Goal: Task Accomplishment & Management: Use online tool/utility

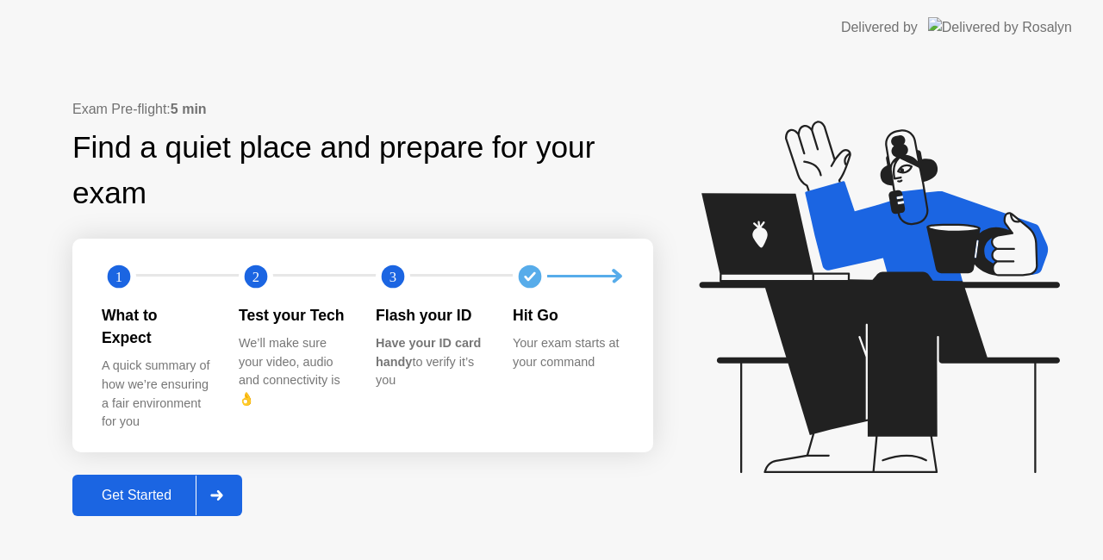
click at [160, 488] on div "Get Started" at bounding box center [137, 496] width 118 height 16
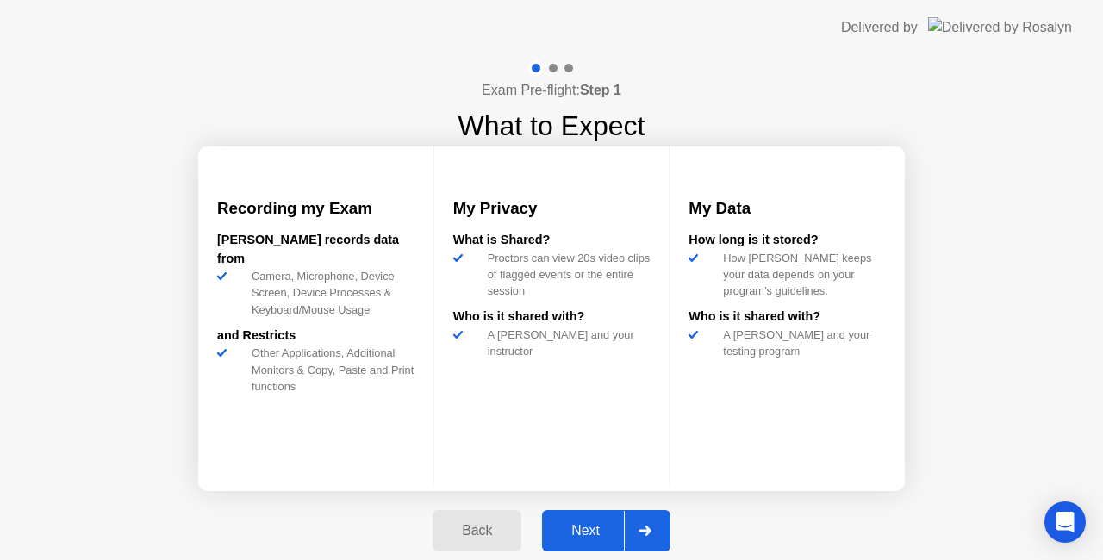
click at [648, 522] on div at bounding box center [644, 531] width 41 height 40
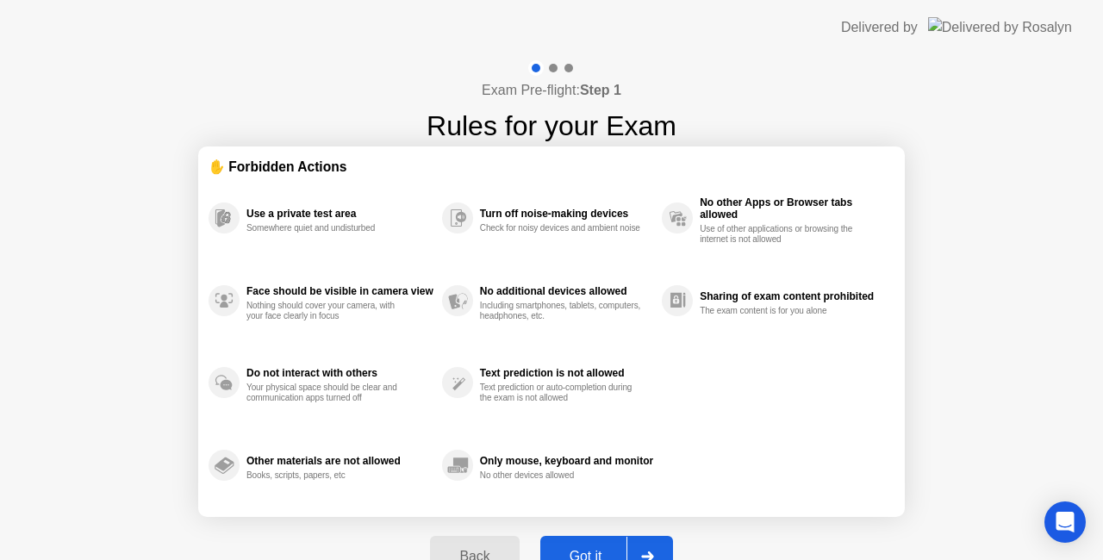
click at [965, 450] on div "Exam Pre-flight: Step 1 Rules for your Exam ✋ Forbidden Actions Use a private t…" at bounding box center [551, 328] width 1103 height 547
click at [1060, 293] on div "Exam Pre-flight: Step 1 Rules for your Exam ✋ Forbidden Actions Use a private t…" at bounding box center [551, 328] width 1103 height 547
click at [595, 545] on button "Got it" at bounding box center [606, 556] width 133 height 41
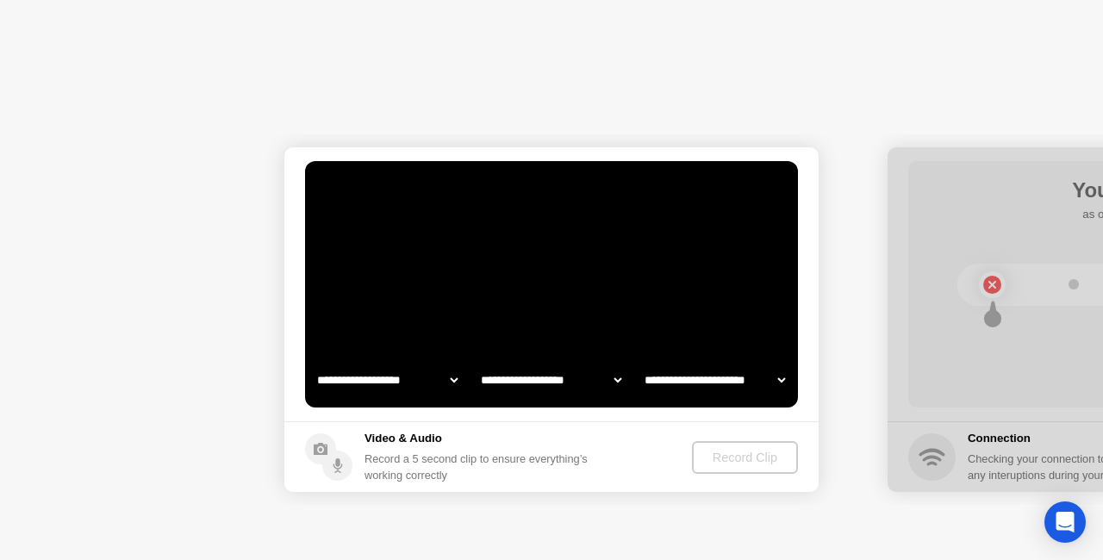
select select "**********"
select select "*******"
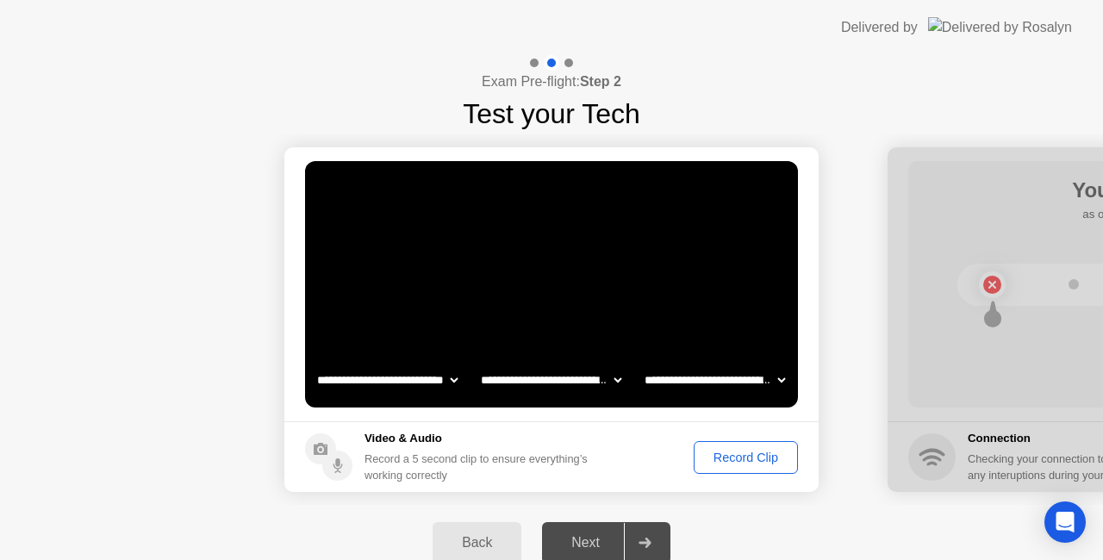
click at [753, 453] on div "Record Clip" at bounding box center [746, 458] width 92 height 14
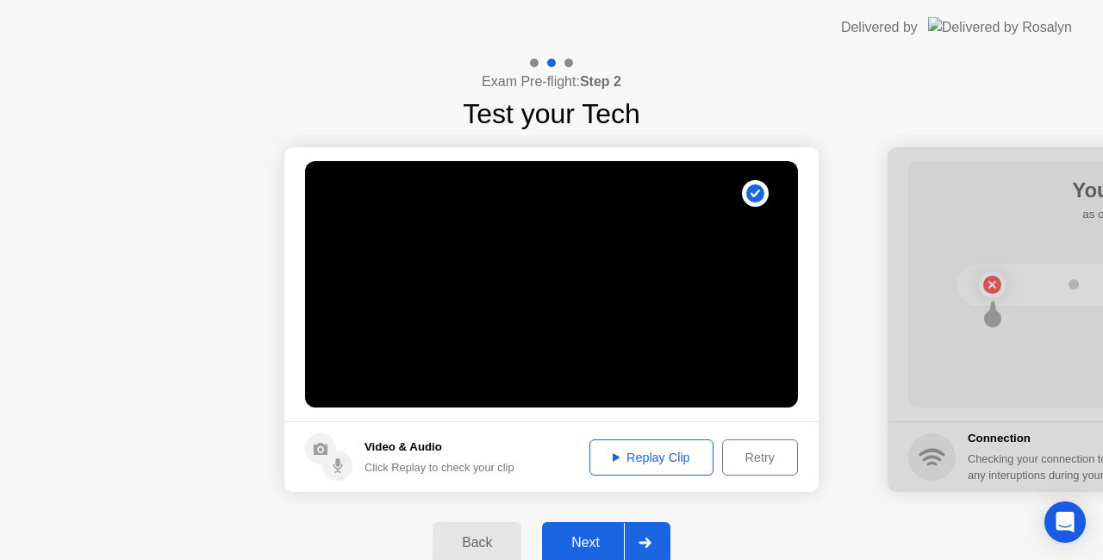
click at [644, 535] on div at bounding box center [644, 543] width 41 height 40
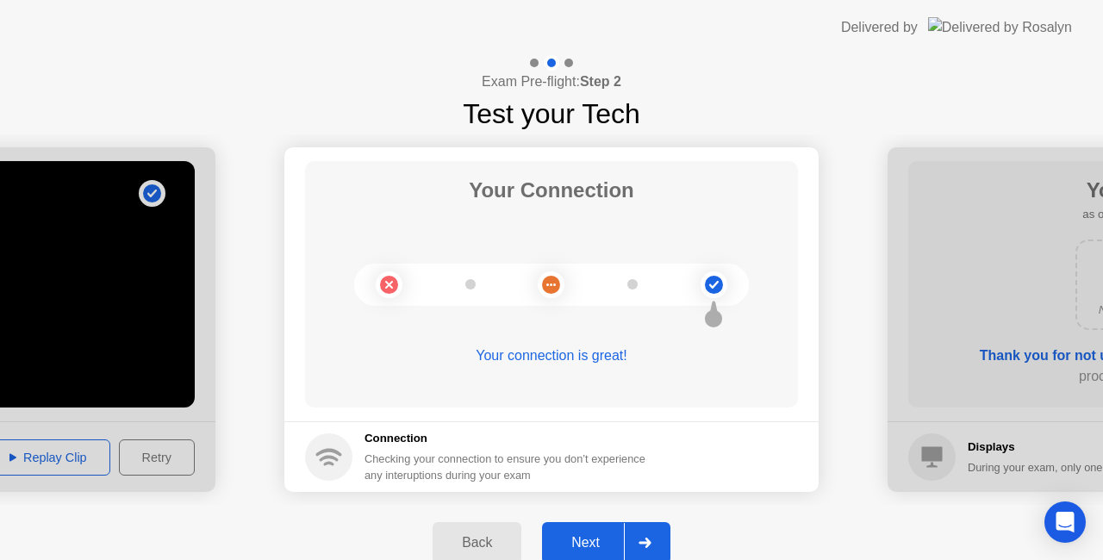
click at [658, 409] on main "Your Connection Your connection is great!" at bounding box center [551, 284] width 534 height 274
click at [657, 543] on div at bounding box center [644, 543] width 41 height 40
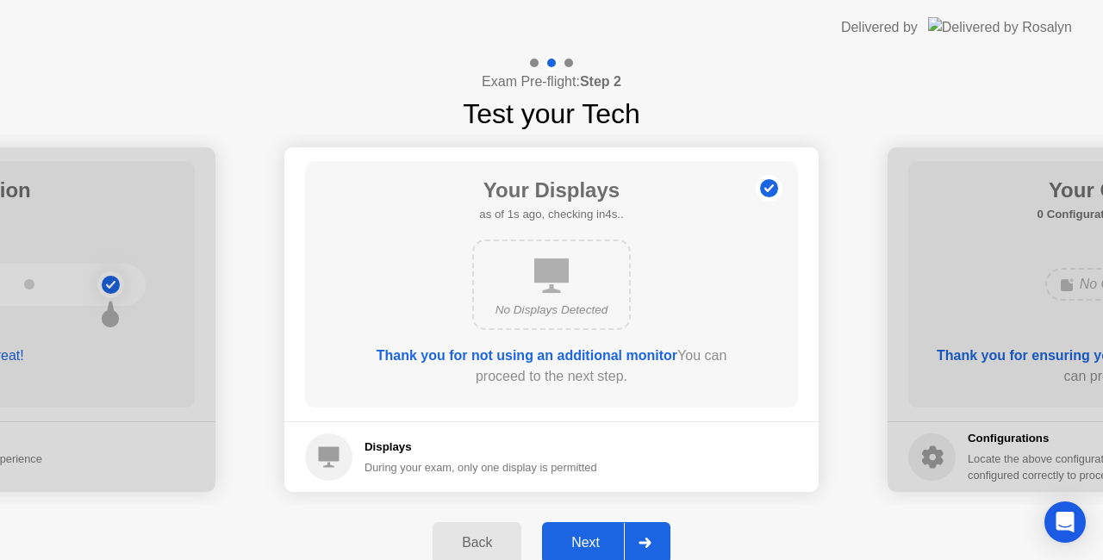
click at [657, 543] on div at bounding box center [644, 543] width 41 height 40
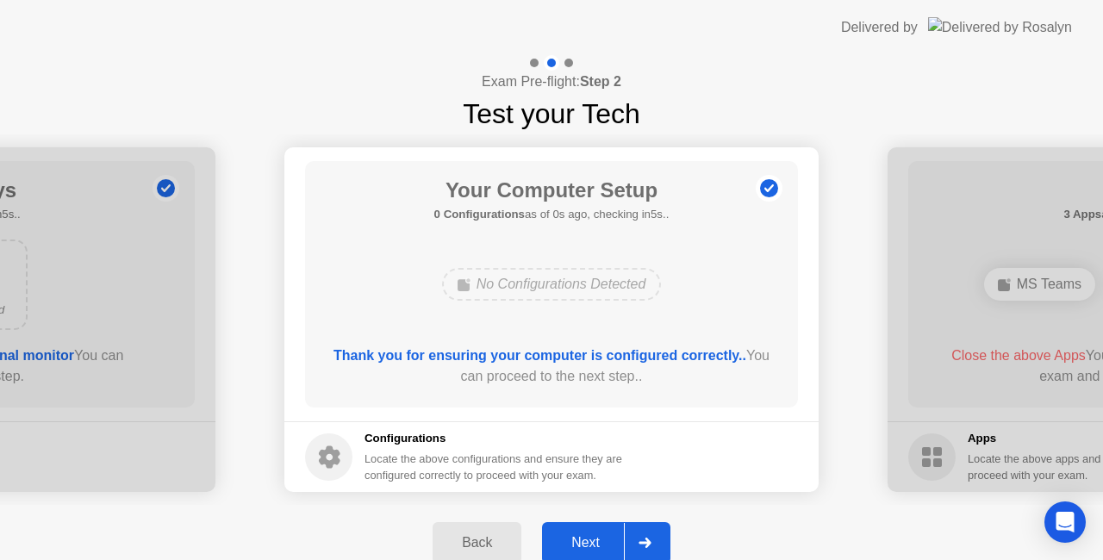
click at [657, 543] on div at bounding box center [644, 543] width 41 height 40
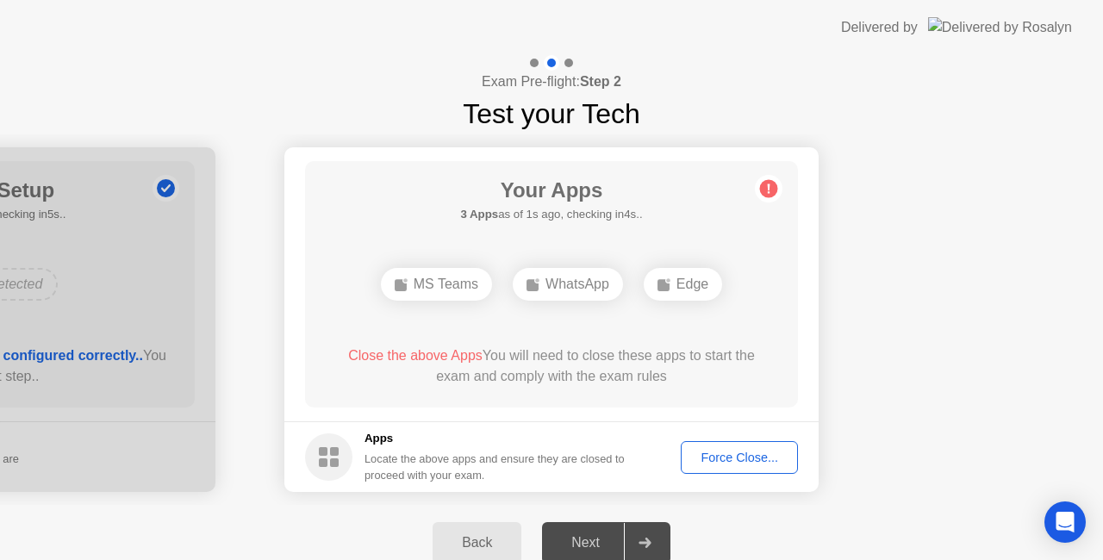
click at [732, 455] on div "Force Close..." at bounding box center [739, 458] width 105 height 14
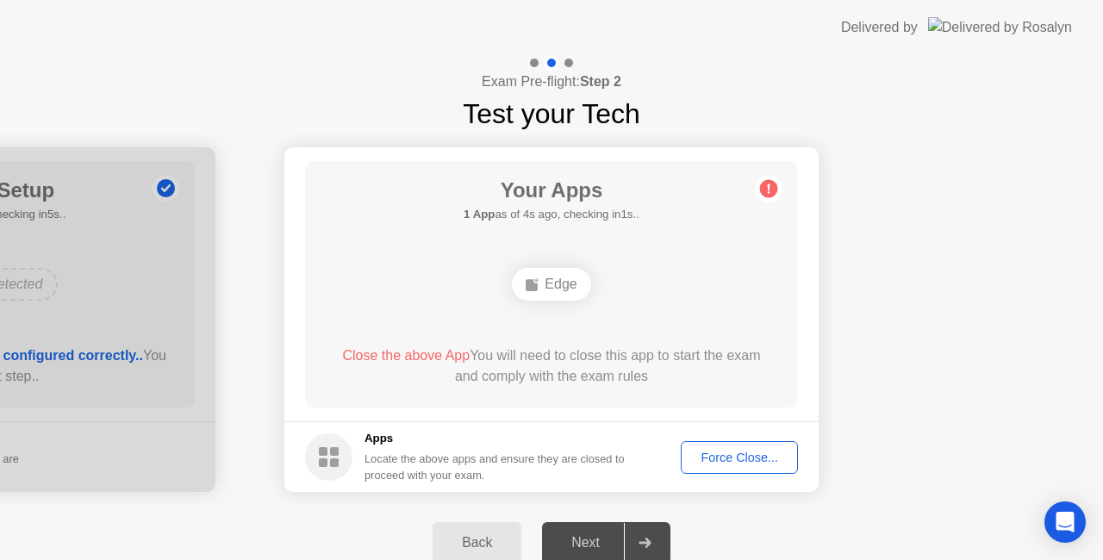
click at [735, 462] on div "Force Close..." at bounding box center [739, 458] width 105 height 14
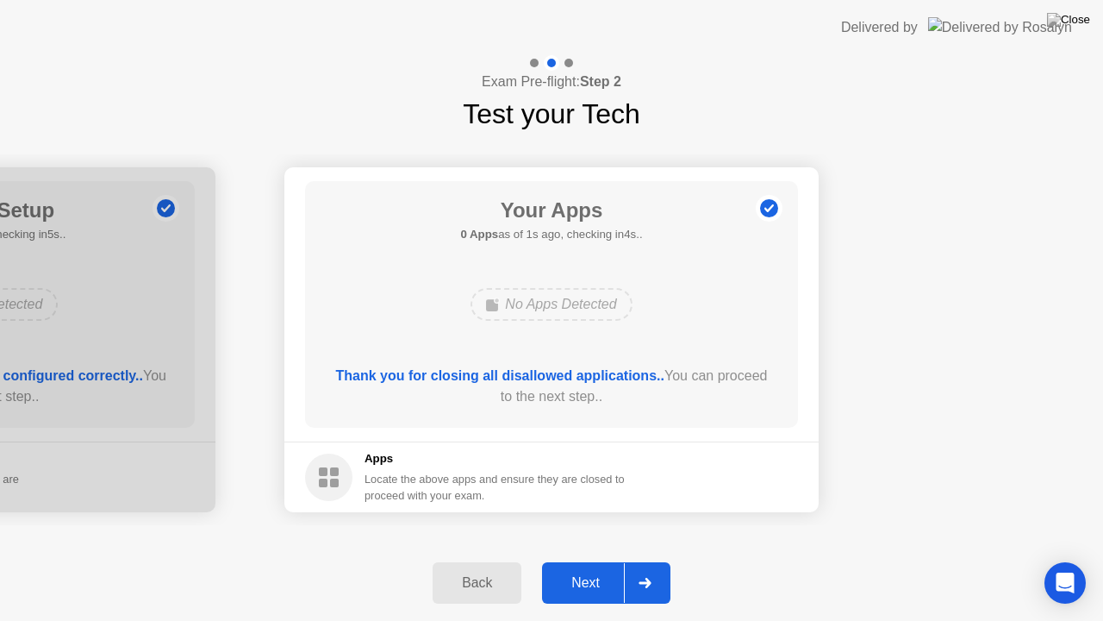
click at [643, 559] on icon at bounding box center [645, 583] width 13 height 10
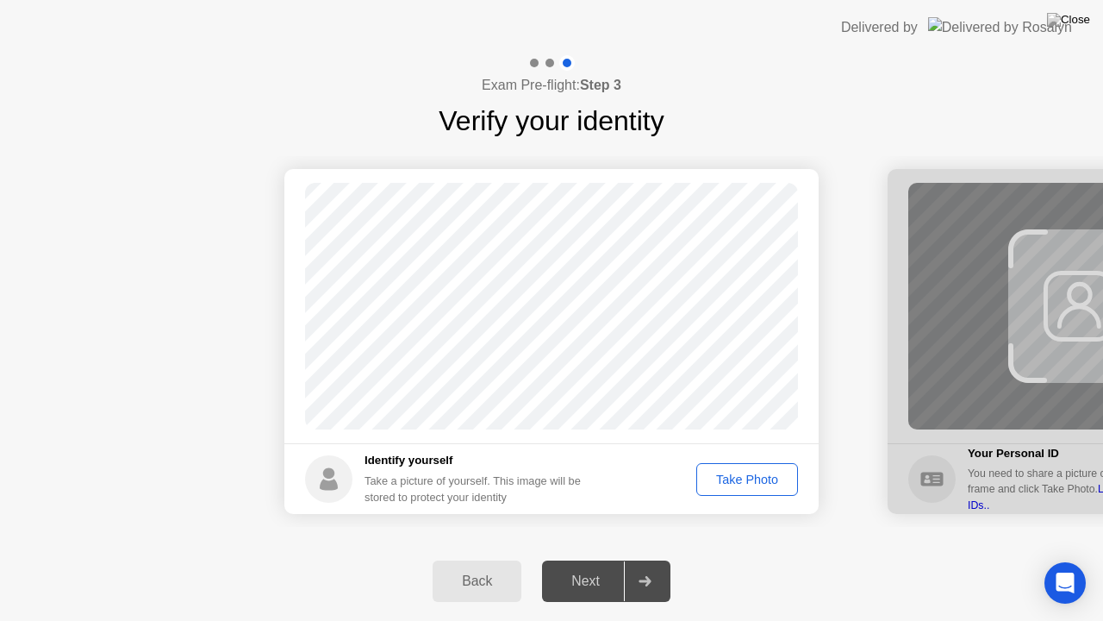
click at [750, 484] on div "Take Photo" at bounding box center [748, 479] width 90 height 14
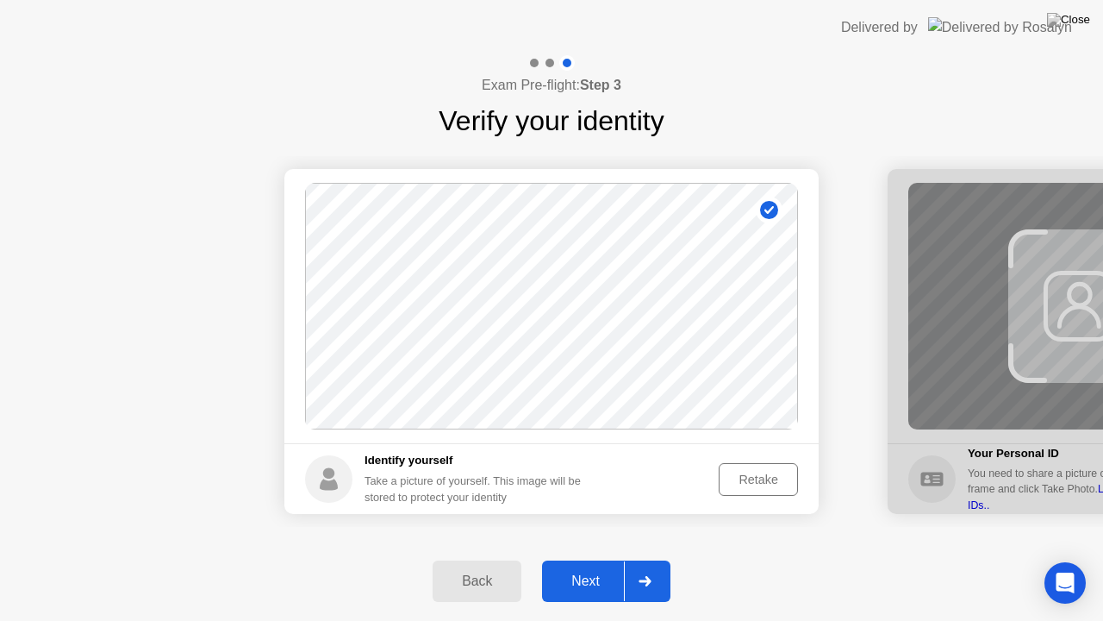
click at [640, 559] on div at bounding box center [644, 581] width 41 height 40
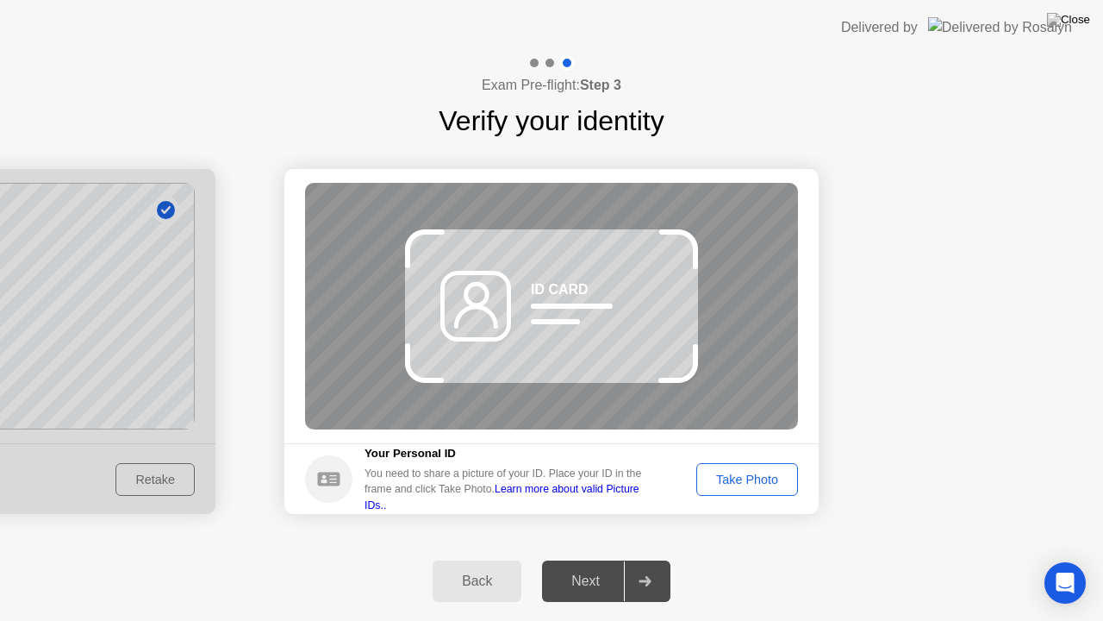
click at [742, 472] on div "Take Photo" at bounding box center [748, 479] width 90 height 14
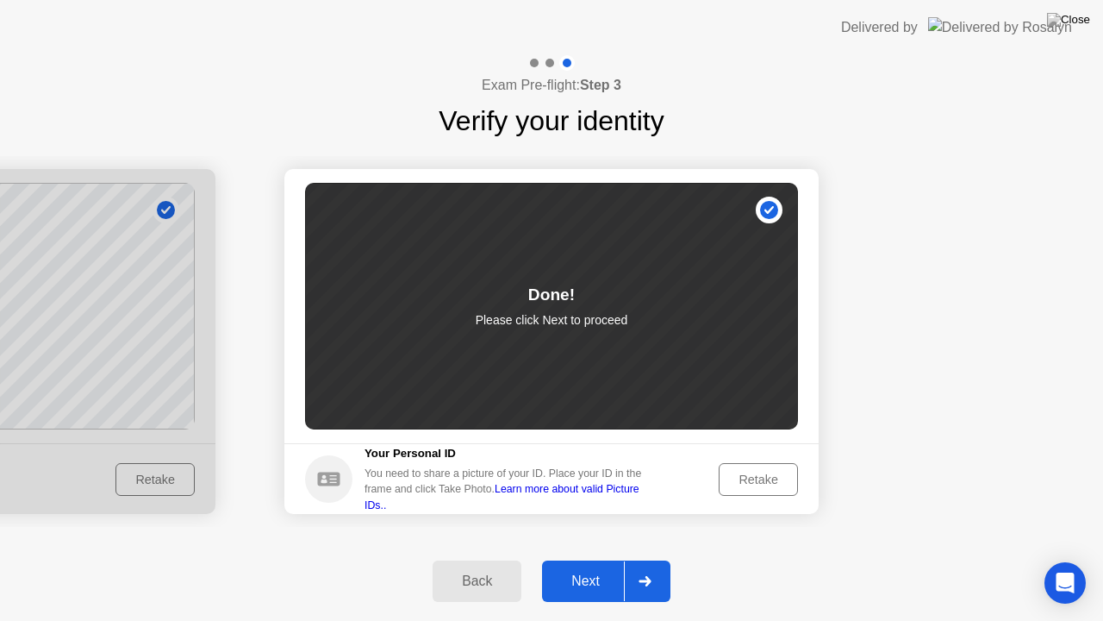
click at [637, 559] on div at bounding box center [644, 581] width 41 height 40
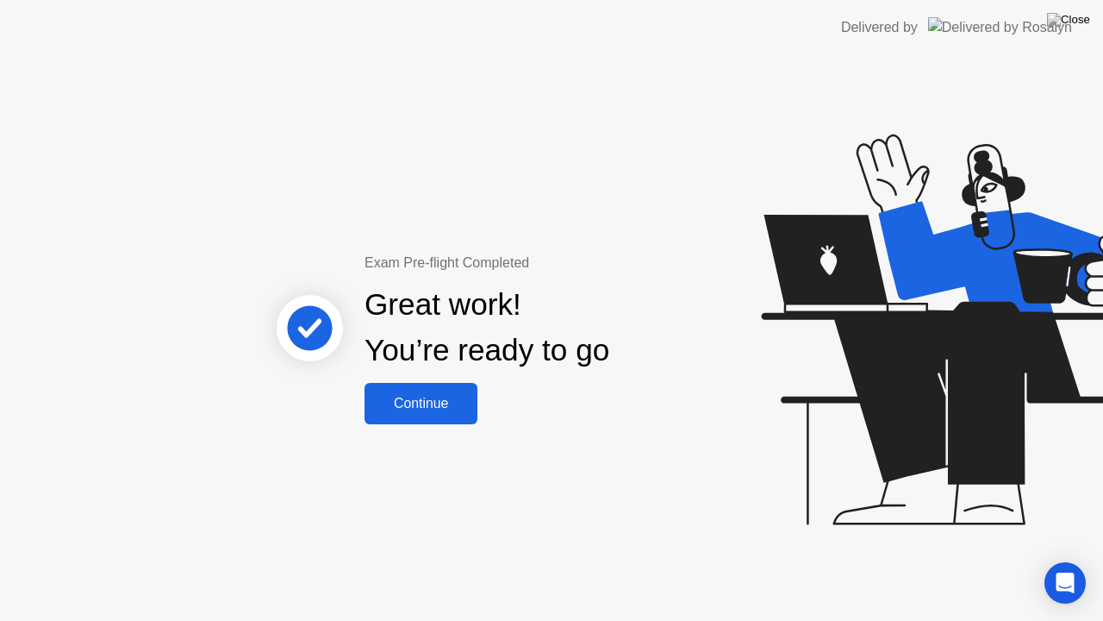
click at [429, 397] on div "Continue" at bounding box center [421, 404] width 103 height 16
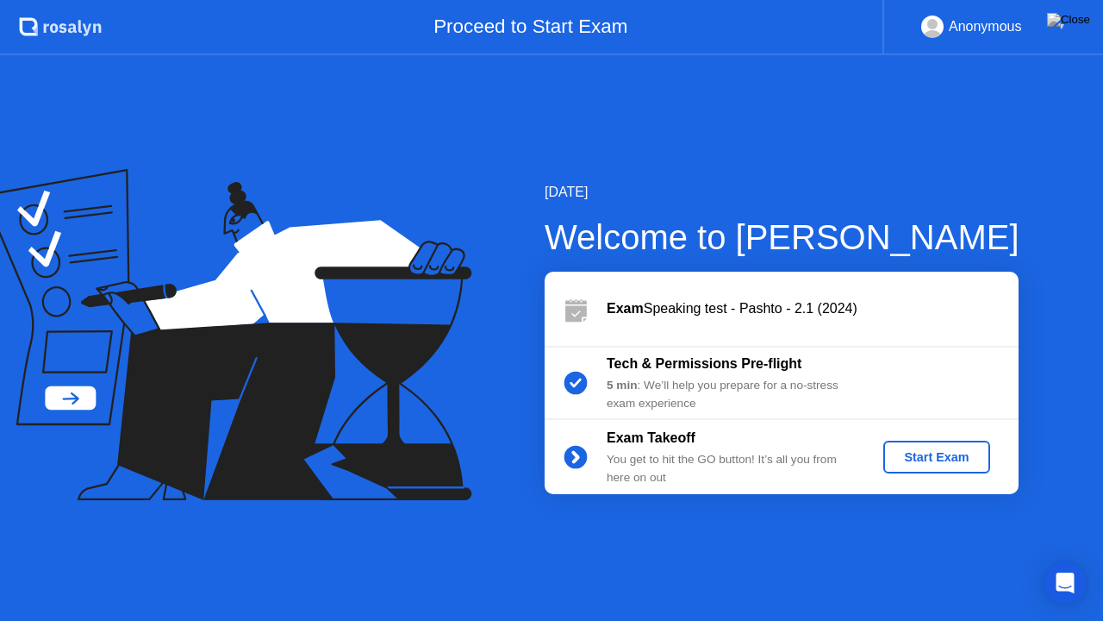
click at [928, 464] on div "Start Exam" at bounding box center [936, 457] width 92 height 14
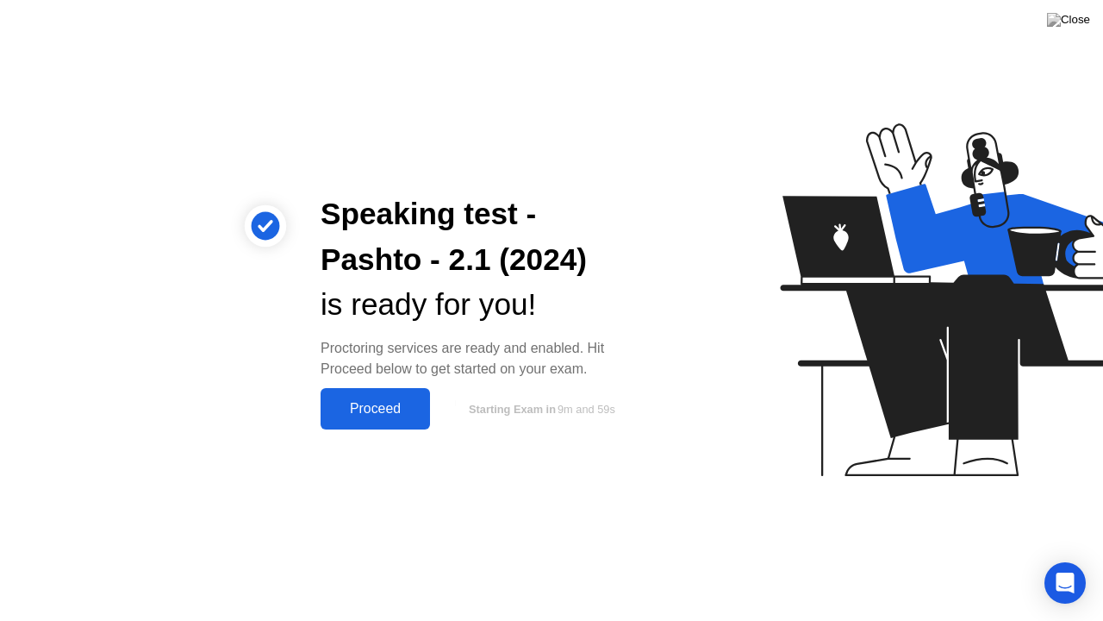
click at [409, 412] on div "Proceed" at bounding box center [375, 409] width 99 height 16
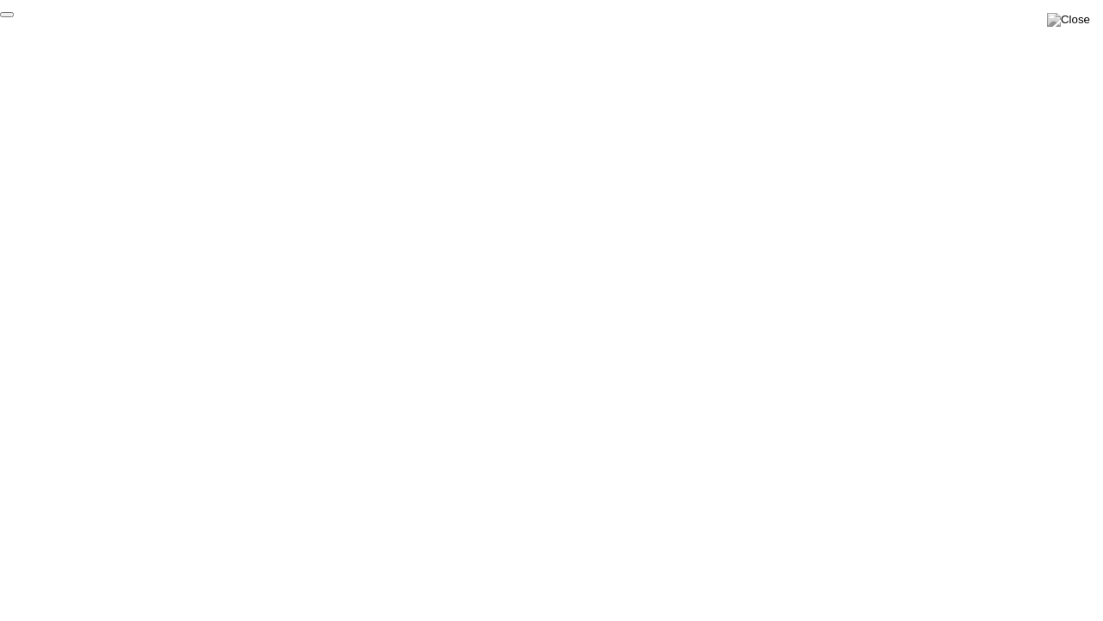
click div "End Proctoring Session"
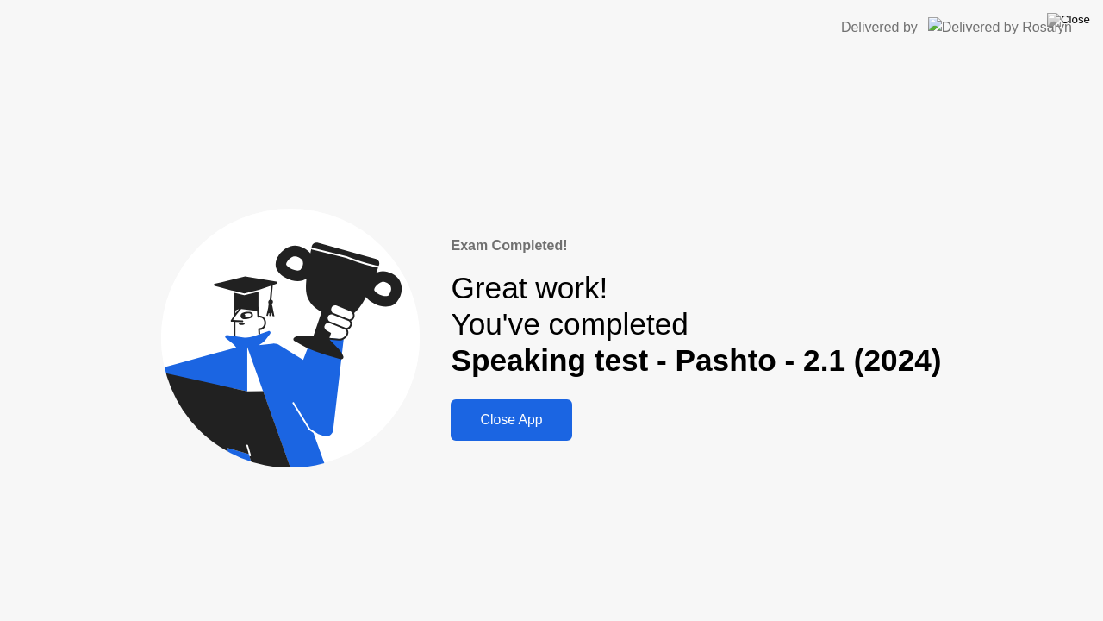
click at [560, 426] on div "Close App" at bounding box center [511, 420] width 110 height 16
